Goal: Contribute content

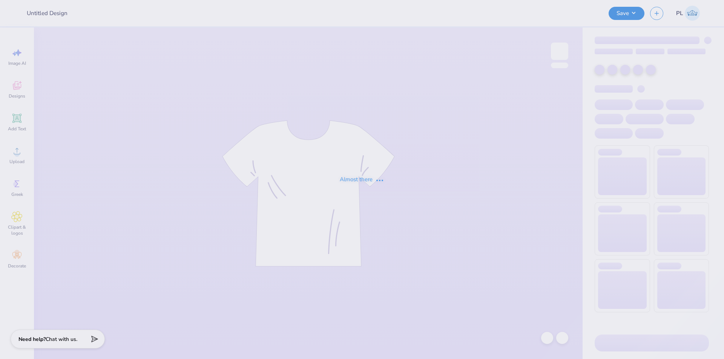
type input "Polos"
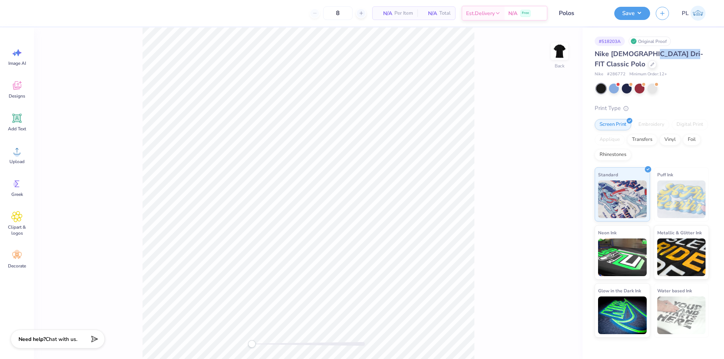
drag, startPoint x: 678, startPoint y: 52, endPoint x: 647, endPoint y: 52, distance: 30.9
click at [647, 52] on span "Nike [DEMOGRAPHIC_DATA] Dri-FIT Classic Polo" at bounding box center [648, 58] width 109 height 19
drag, startPoint x: 614, startPoint y: 64, endPoint x: 609, endPoint y: 64, distance: 5.7
click at [609, 71] on div "Nike # 286772 Minimum Order: 12 +" at bounding box center [651, 74] width 114 height 6
drag, startPoint x: 593, startPoint y: 54, endPoint x: 695, endPoint y: 52, distance: 102.2
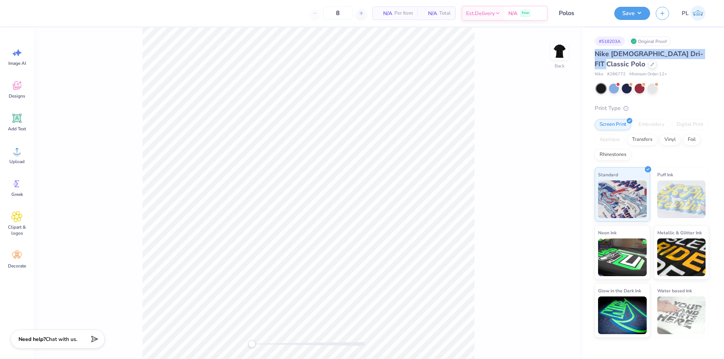
click at [695, 52] on div "# 518203A Original Proof Nike [DEMOGRAPHIC_DATA] Dri-FIT Classic Polo Nike # 28…" at bounding box center [652, 183] width 141 height 310
copy span "Nike [DEMOGRAPHIC_DATA] Dri-FIT Classic Polo"
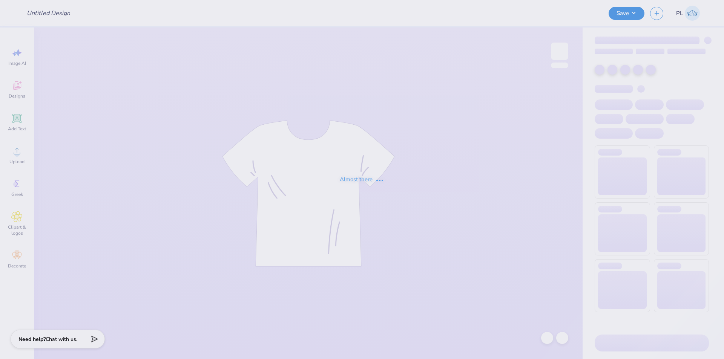
type input "Chi Omega Fall PR"
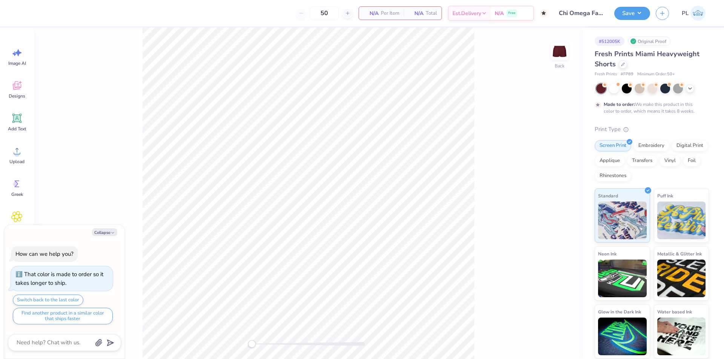
type textarea "x"
